Goal: Transaction & Acquisition: Purchase product/service

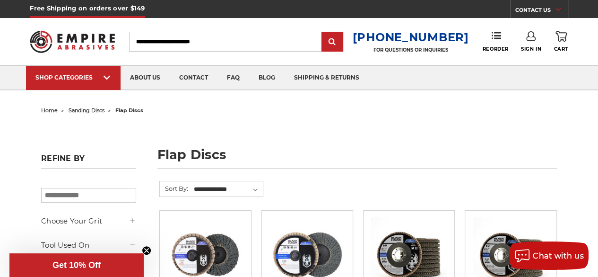
click at [215, 41] on input "Search" at bounding box center [225, 42] width 192 height 20
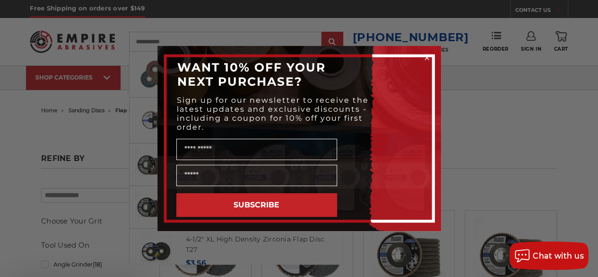
type input "**********"
click at [426, 56] on circle "Close dialog" at bounding box center [426, 57] width 9 height 9
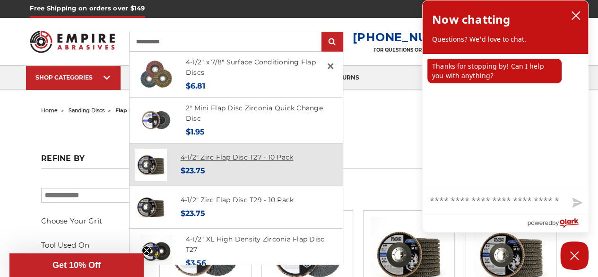
click at [250, 158] on link "4-1/2" Zirc Flap Disc T27 - 10 Pack" at bounding box center [237, 157] width 113 height 9
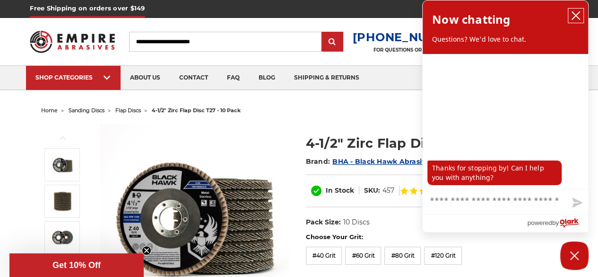
click at [577, 21] on button "close chatbox" at bounding box center [575, 16] width 15 height 14
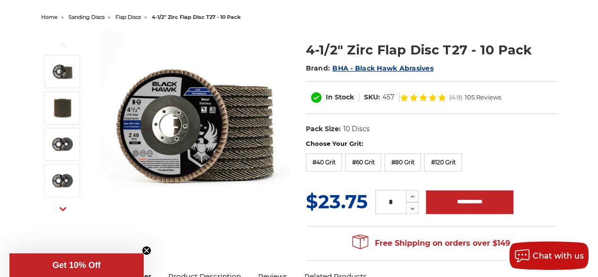
scroll to position [95, 0]
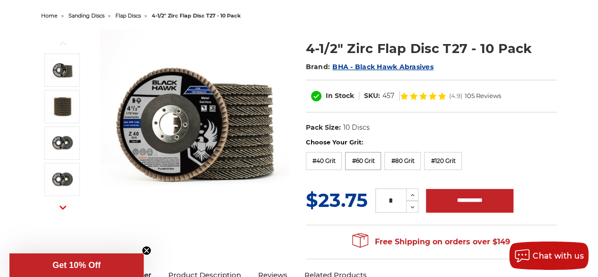
click at [361, 166] on label "#60 Grit" at bounding box center [363, 161] width 36 height 18
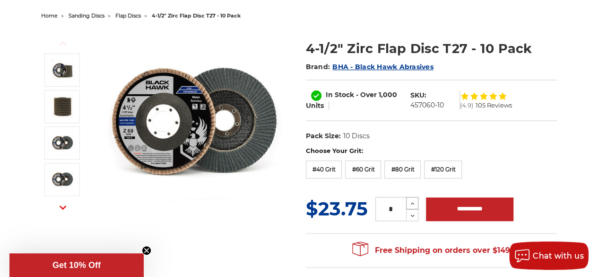
click at [415, 203] on icon at bounding box center [412, 203] width 7 height 9
type input "*"
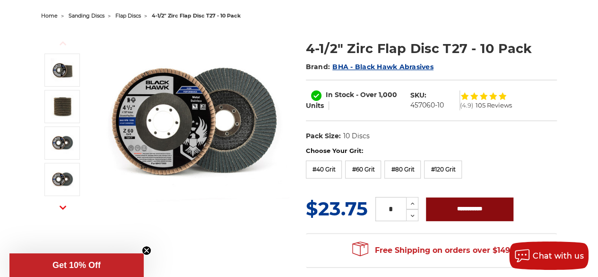
click at [480, 209] on input "**********" at bounding box center [469, 209] width 87 height 24
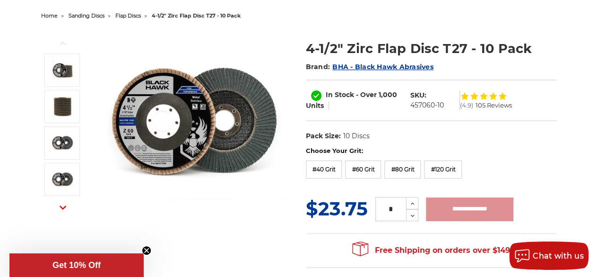
type input "**********"
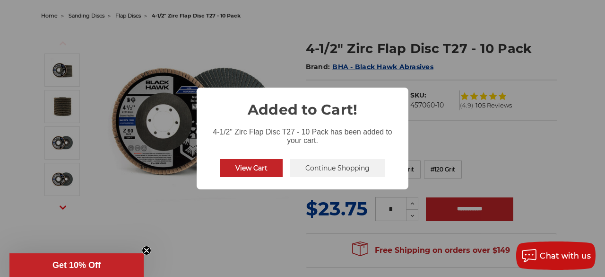
click at [261, 168] on button "View Cart" at bounding box center [251, 168] width 62 height 18
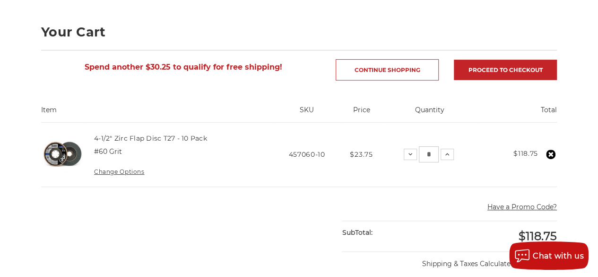
scroll to position [142, 0]
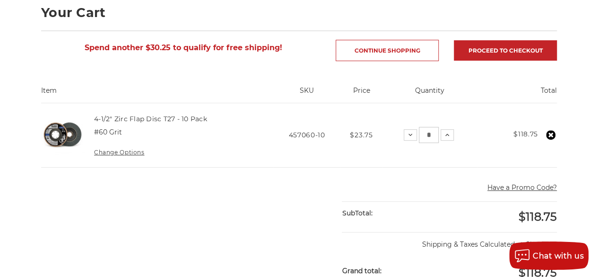
click at [552, 135] on icon at bounding box center [550, 134] width 9 height 9
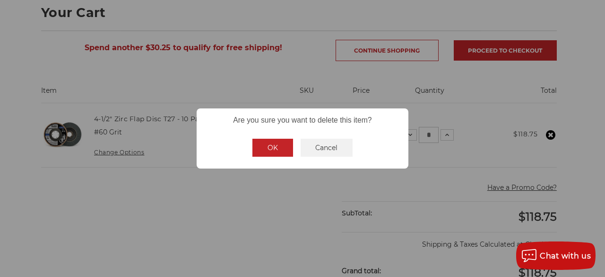
click at [275, 143] on button "OK" at bounding box center [272, 148] width 41 height 18
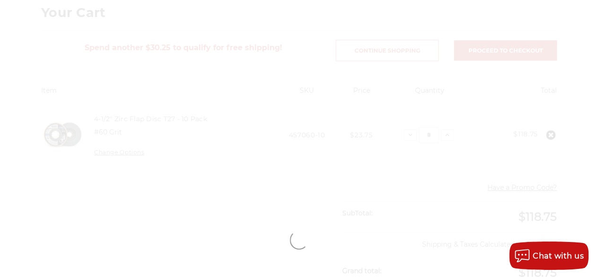
scroll to position [0, 0]
